Goal: Information Seeking & Learning: Learn about a topic

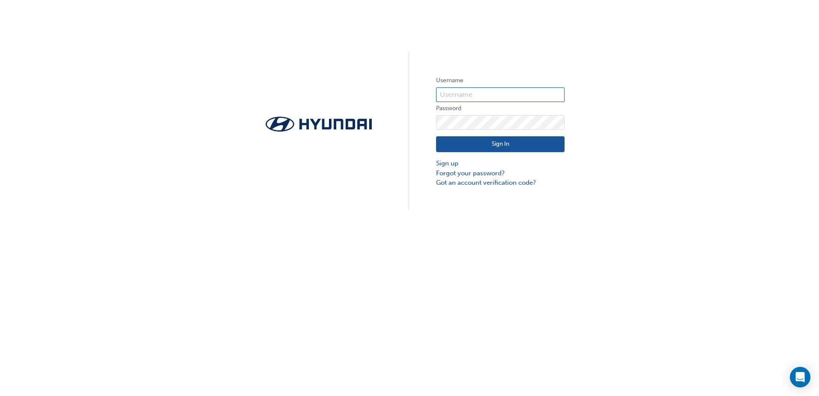
type input "36505"
click at [491, 143] on button "Sign In" at bounding box center [500, 144] width 129 height 16
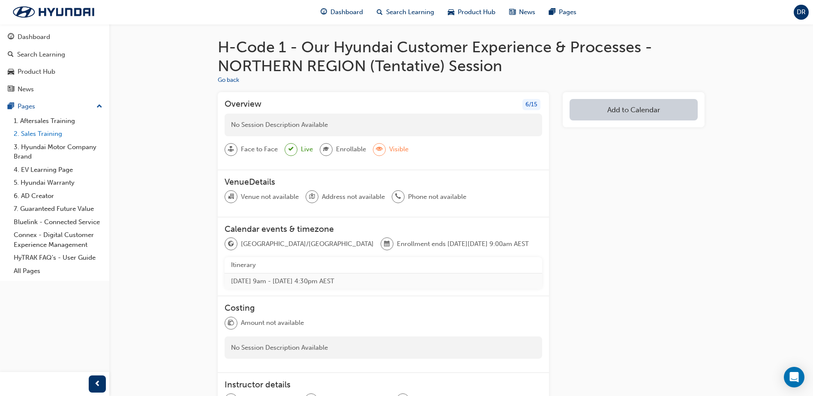
click at [53, 134] on link "2. Sales Training" at bounding box center [58, 133] width 96 height 13
